Goal: Navigation & Orientation: Find specific page/section

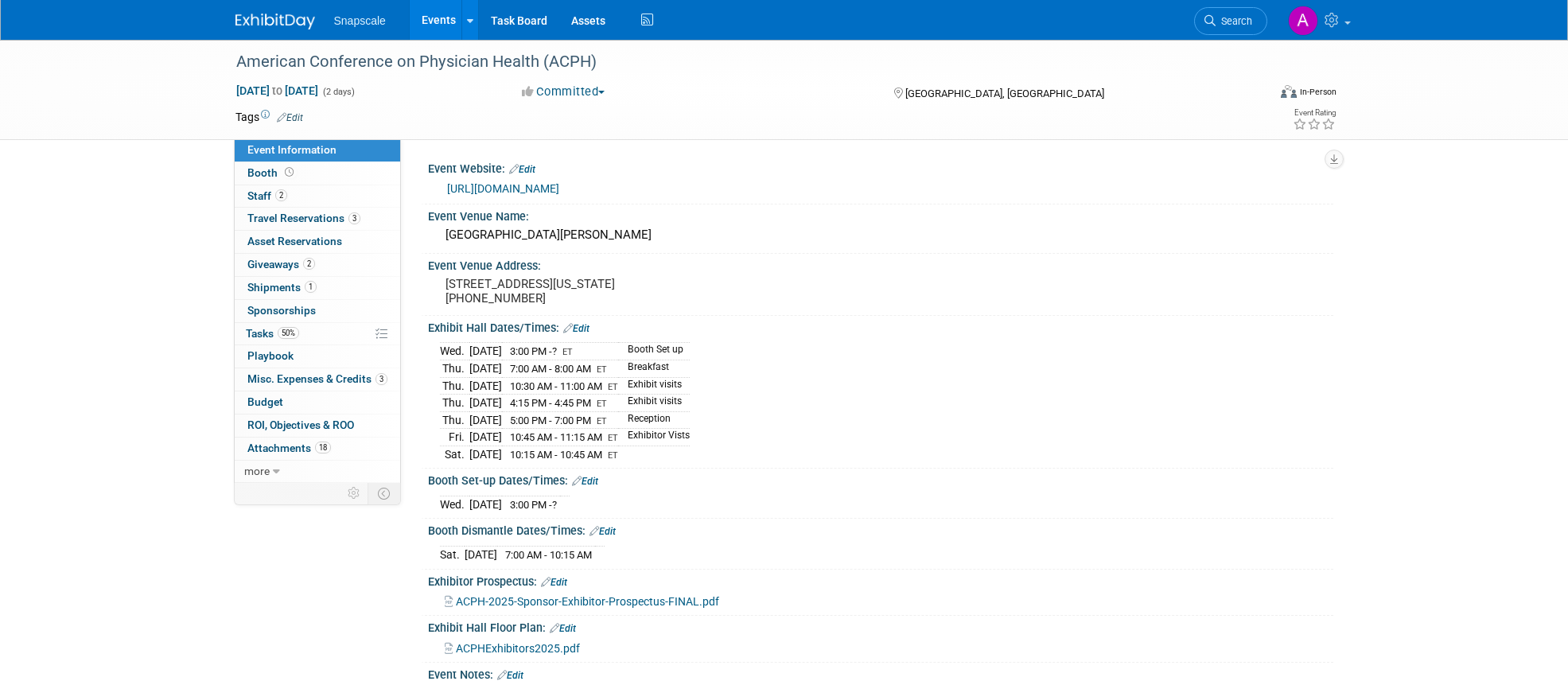
click at [444, 26] on link "Events" at bounding box center [439, 20] width 58 height 40
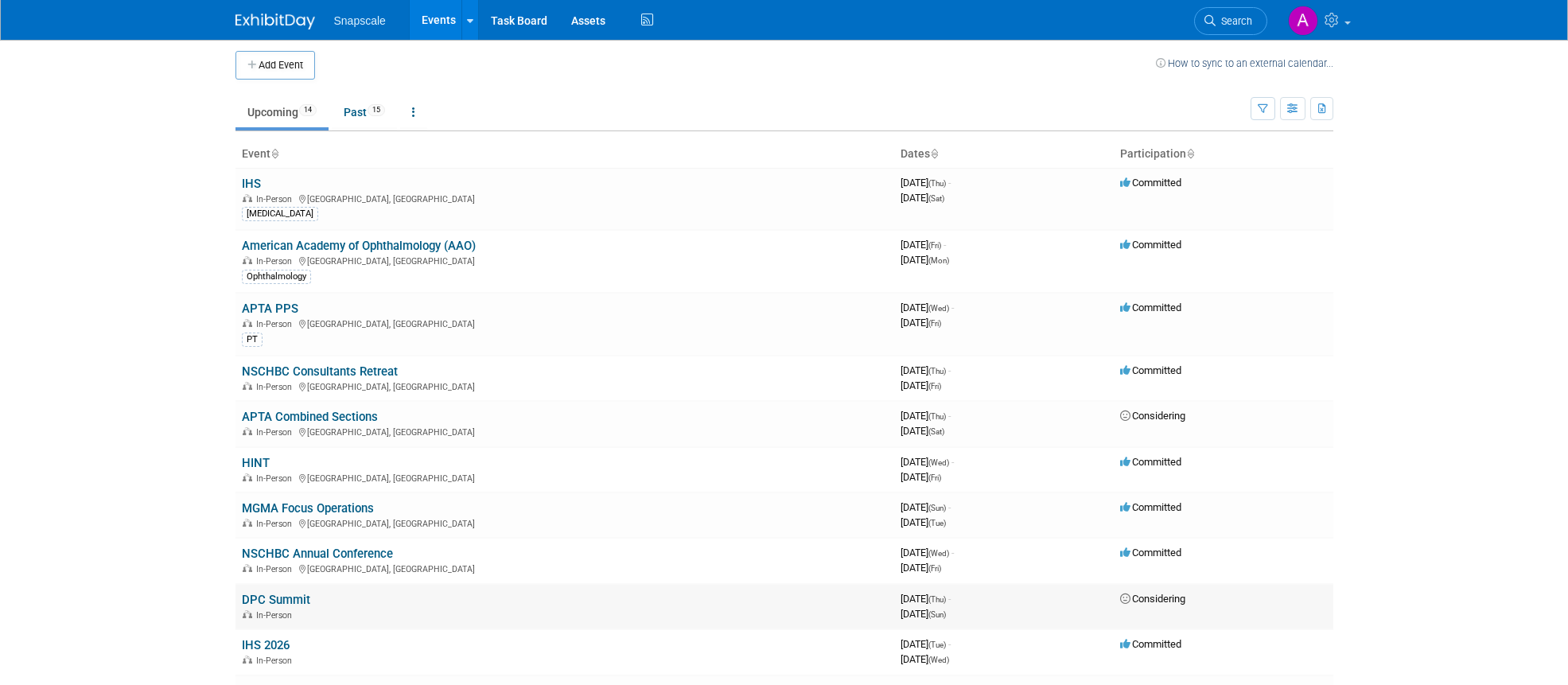
scroll to position [7, 0]
click at [410, 241] on link "American Academy of Ophthalmology (AAO)" at bounding box center [359, 243] width 234 height 14
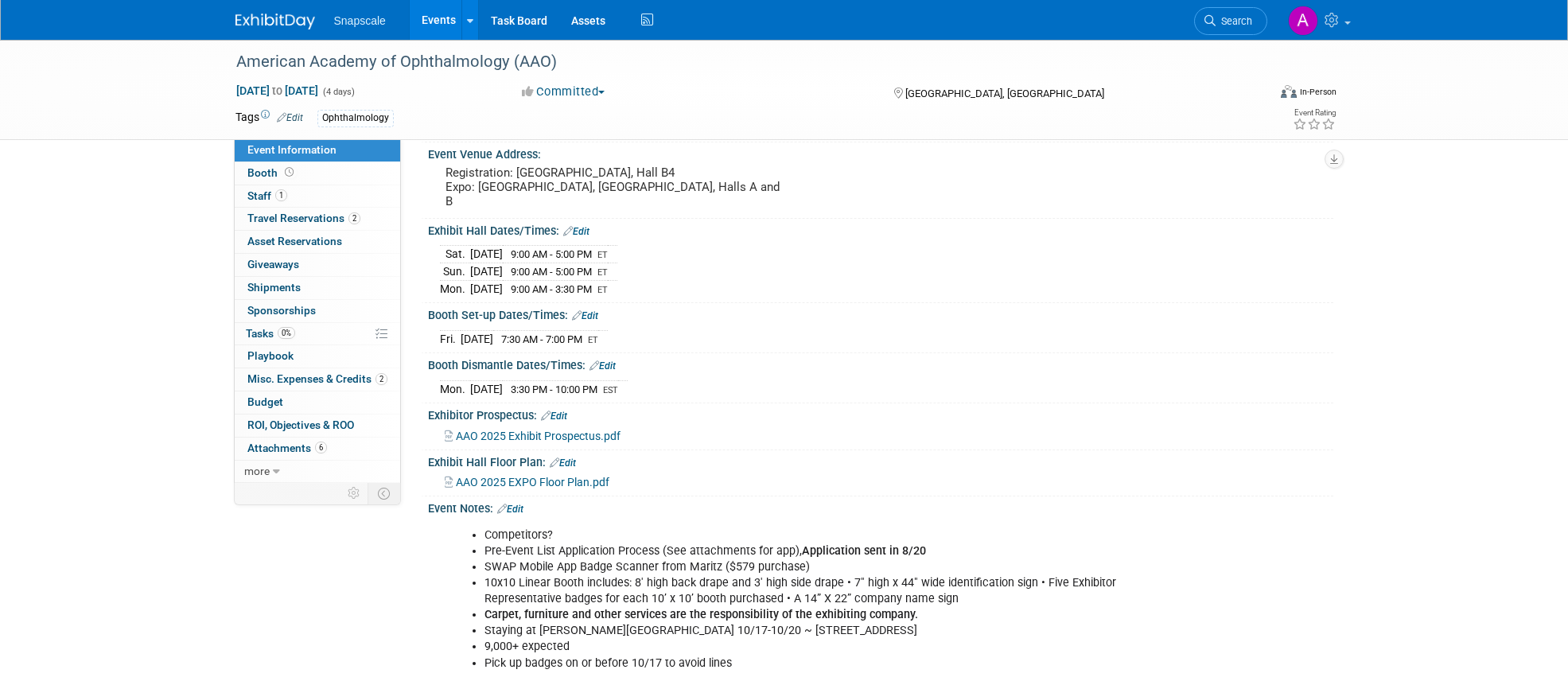
scroll to position [112, 0]
